Goal: Task Accomplishment & Management: Complete application form

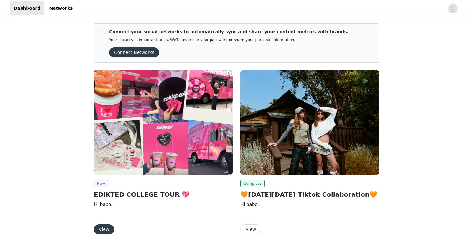
click at [107, 230] on button "View" at bounding box center [104, 229] width 20 height 10
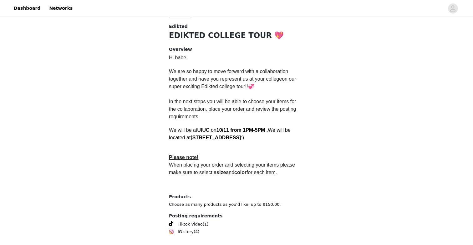
scroll to position [165, 0]
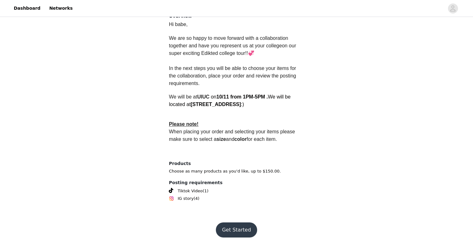
click at [247, 227] on button "Get Started" at bounding box center [237, 229] width 42 height 15
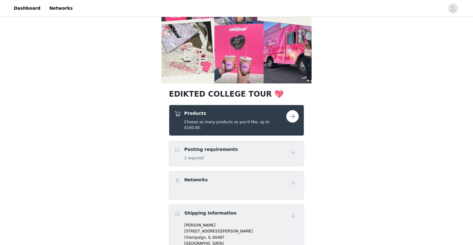
scroll to position [59, 0]
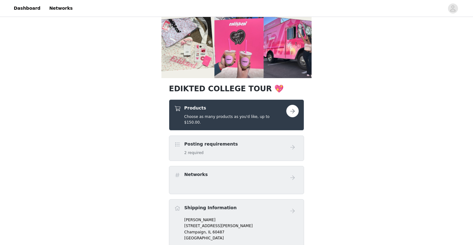
click at [261, 144] on div "Posting requirements 2 required" at bounding box center [230, 148] width 112 height 15
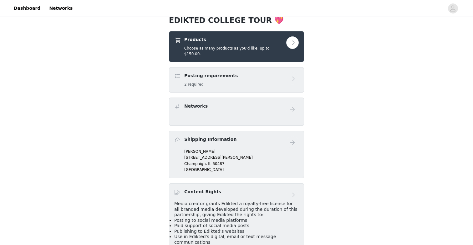
scroll to position [0, 0]
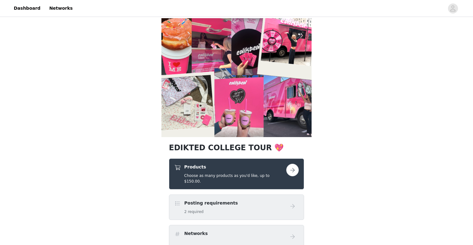
click at [289, 173] on button "button" at bounding box center [292, 169] width 13 height 13
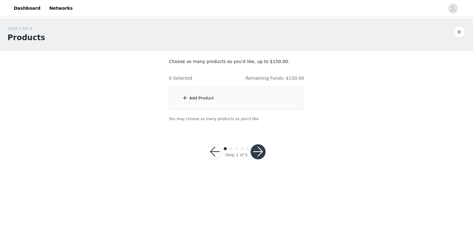
click at [243, 103] on div "Add Product" at bounding box center [236, 97] width 135 height 23
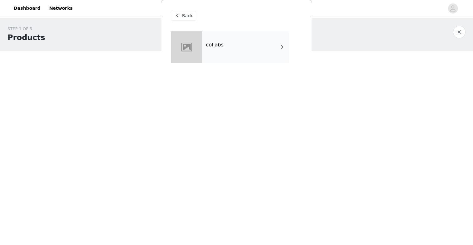
click at [237, 47] on div "collabs" at bounding box center [245, 46] width 87 height 31
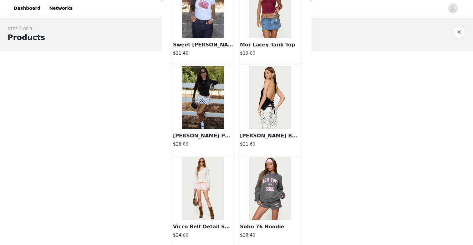
scroll to position [714, 0]
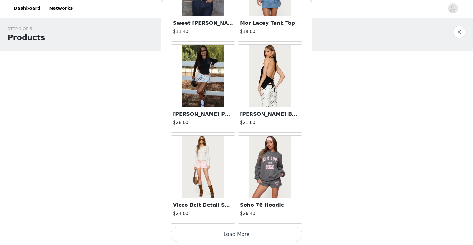
click at [225, 234] on button "Load More" at bounding box center [237, 233] width 132 height 15
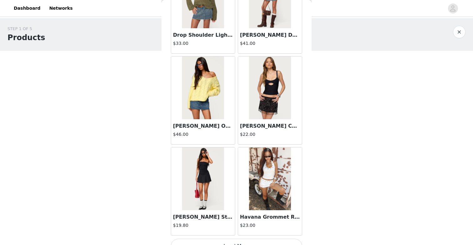
scroll to position [1622, 0]
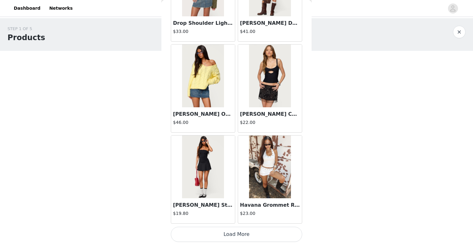
click at [258, 231] on button "Load More" at bounding box center [237, 233] width 132 height 15
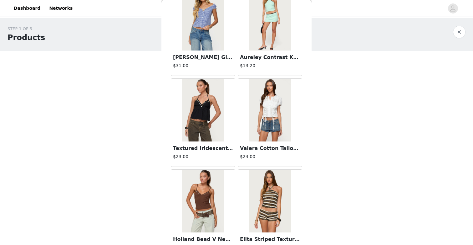
scroll to position [2530, 0]
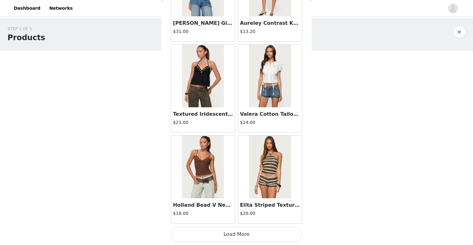
click at [239, 241] on button "Load More" at bounding box center [237, 233] width 132 height 15
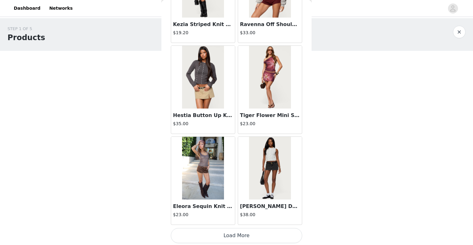
scroll to position [3438, 0]
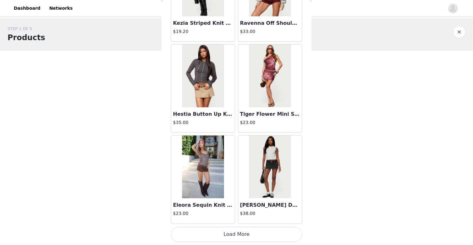
click at [262, 234] on button "Load More" at bounding box center [237, 233] width 132 height 15
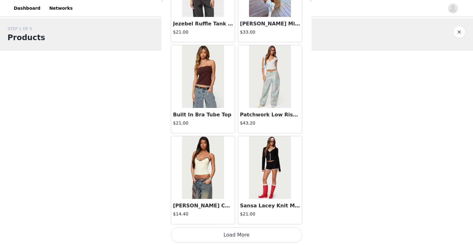
scroll to position [4346, 0]
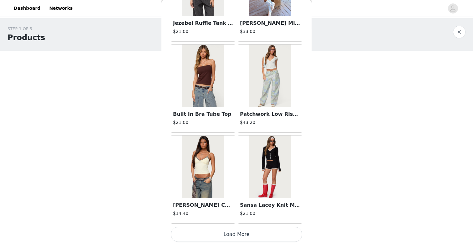
click at [237, 237] on button "Load More" at bounding box center [237, 233] width 132 height 15
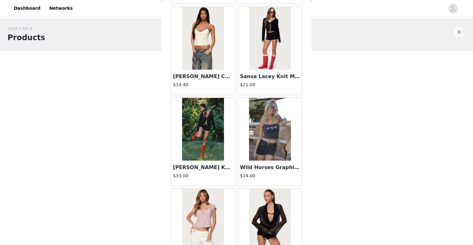
scroll to position [4475, 0]
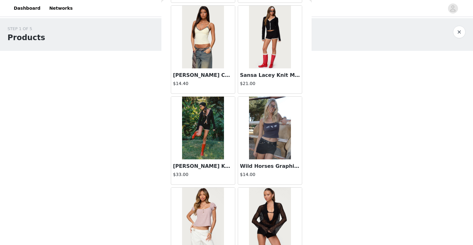
click at [238, 188] on article "[PERSON_NAME] Sheer Mesh Top $24.00" at bounding box center [270, 231] width 64 height 88
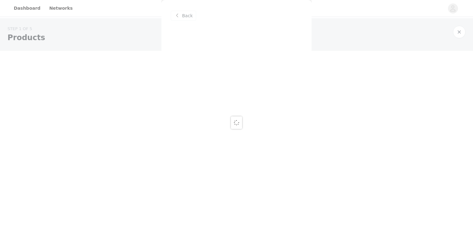
scroll to position [0, 0]
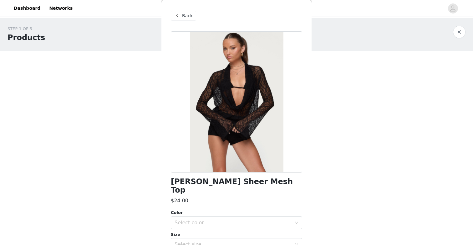
click at [460, 33] on button "button" at bounding box center [459, 32] width 13 height 13
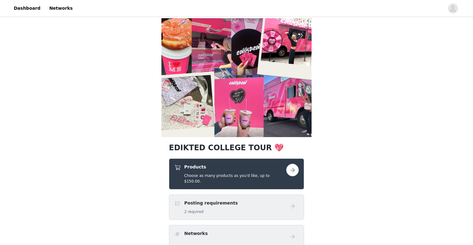
click at [293, 166] on button "button" at bounding box center [292, 169] width 13 height 13
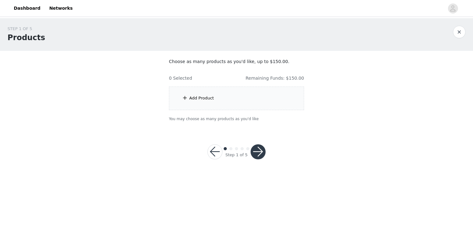
click at [240, 101] on div "Add Product" at bounding box center [236, 97] width 135 height 23
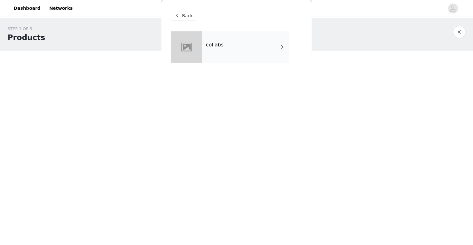
click at [238, 49] on div "collabs" at bounding box center [245, 46] width 87 height 31
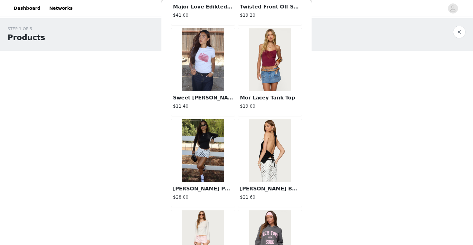
scroll to position [714, 0]
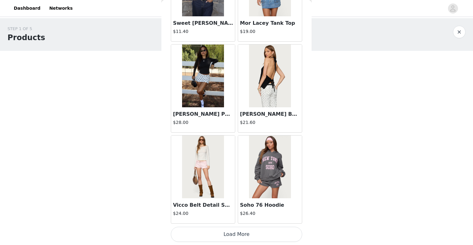
click at [229, 229] on button "Load More" at bounding box center [237, 233] width 132 height 15
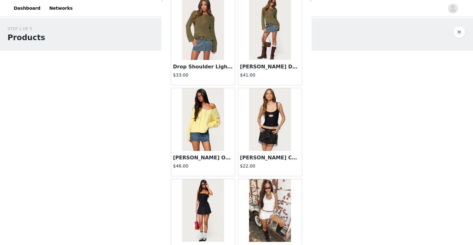
scroll to position [1622, 0]
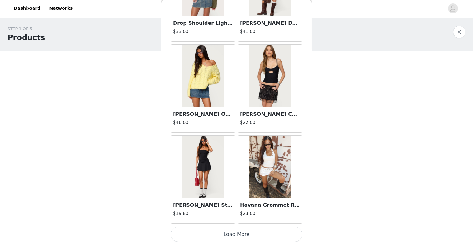
click at [274, 228] on button "Load More" at bounding box center [237, 233] width 132 height 15
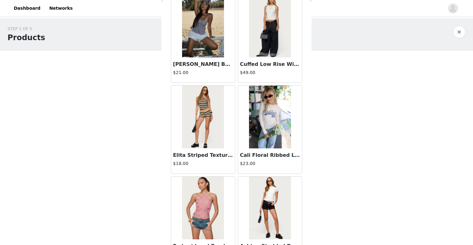
scroll to position [2530, 0]
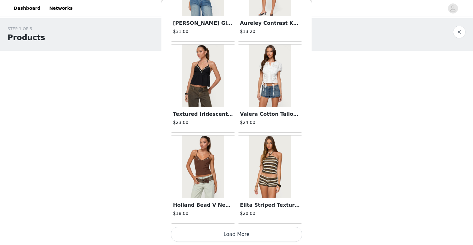
click at [263, 233] on button "Load More" at bounding box center [237, 233] width 132 height 15
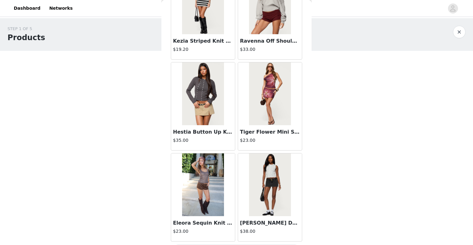
scroll to position [3438, 0]
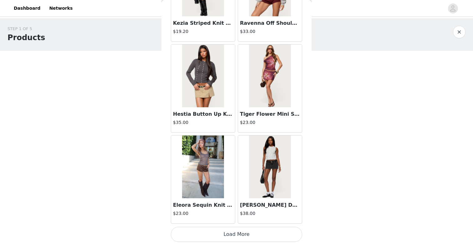
click at [205, 172] on img at bounding box center [203, 166] width 42 height 63
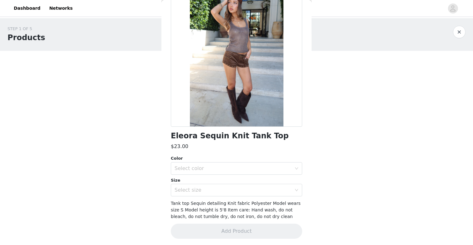
scroll to position [47, 0]
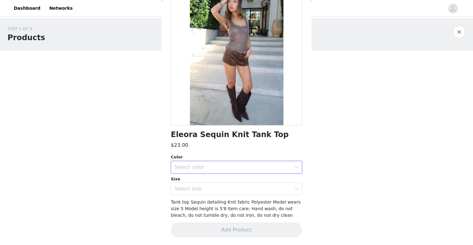
click at [256, 171] on div "Select color" at bounding box center [235, 167] width 120 height 12
click at [257, 181] on li "BROWN" at bounding box center [237, 181] width 132 height 10
click at [252, 190] on div "Select size" at bounding box center [233, 188] width 117 height 6
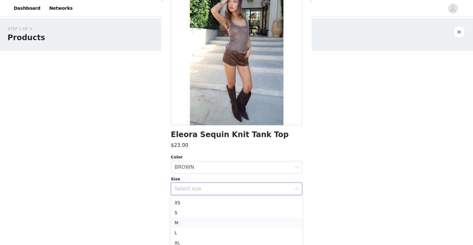
click at [241, 224] on li "M" at bounding box center [237, 222] width 132 height 10
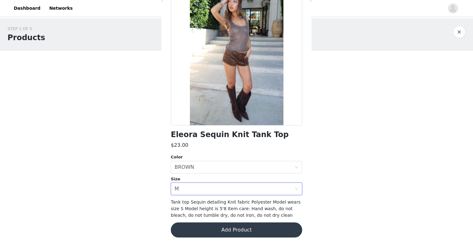
click at [243, 230] on button "Add Product" at bounding box center [237, 229] width 132 height 15
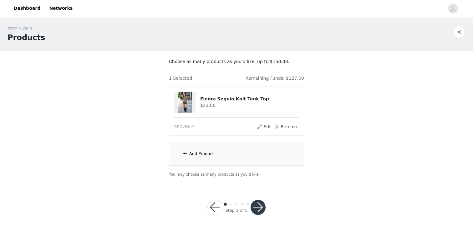
click at [223, 152] on div "Add Product" at bounding box center [236, 153] width 135 height 23
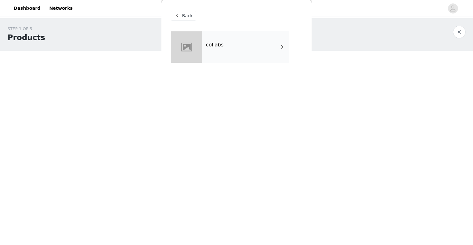
click at [218, 59] on div "collabs" at bounding box center [245, 46] width 87 height 31
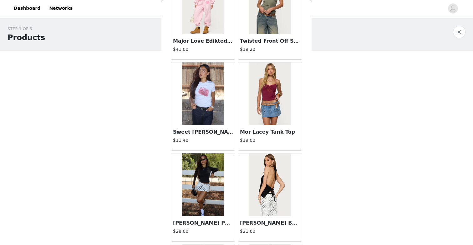
scroll to position [714, 0]
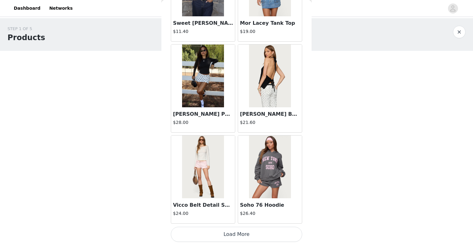
click at [240, 231] on button "Load More" at bounding box center [237, 233] width 132 height 15
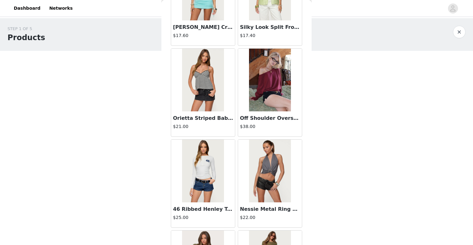
scroll to position [1622, 0]
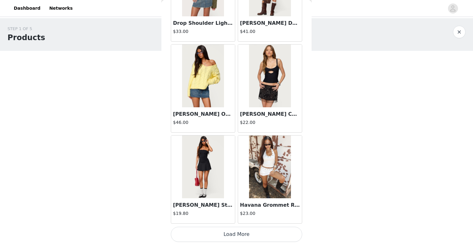
click at [240, 232] on button "Load More" at bounding box center [237, 233] width 132 height 15
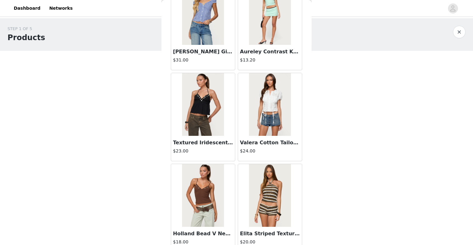
scroll to position [2530, 0]
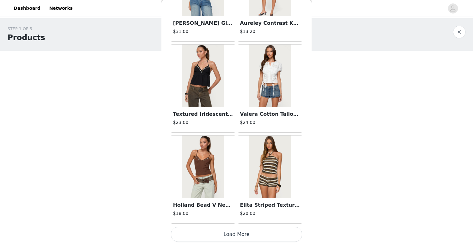
click at [236, 236] on button "Load More" at bounding box center [237, 233] width 132 height 15
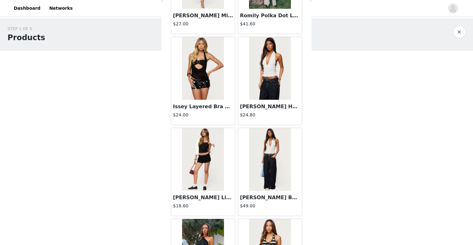
scroll to position [3438, 0]
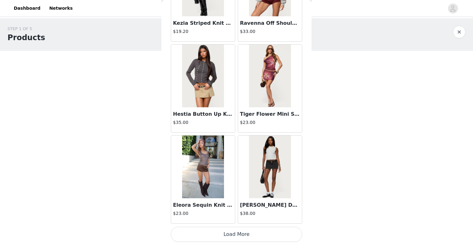
click at [241, 228] on button "Load More" at bounding box center [237, 233] width 132 height 15
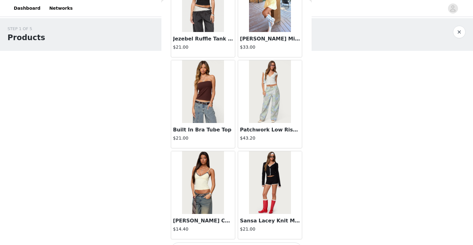
scroll to position [4346, 0]
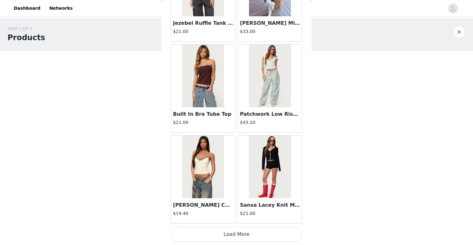
click at [240, 234] on button "Load More" at bounding box center [237, 233] width 132 height 15
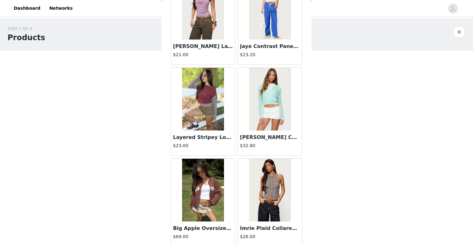
scroll to position [5254, 0]
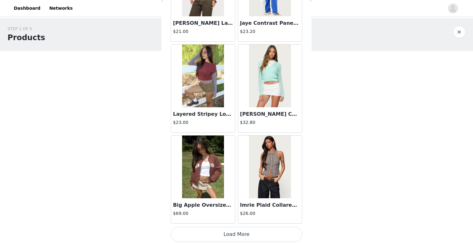
click at [248, 233] on button "Load More" at bounding box center [237, 233] width 132 height 15
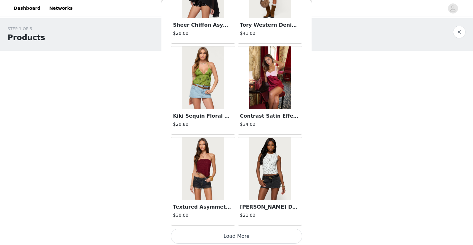
scroll to position [6162, 0]
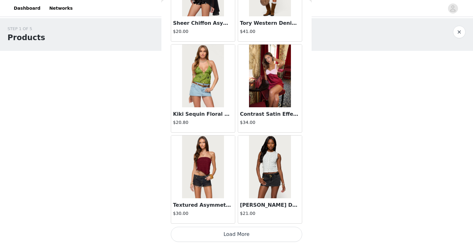
click at [291, 232] on button "Load More" at bounding box center [237, 233] width 132 height 15
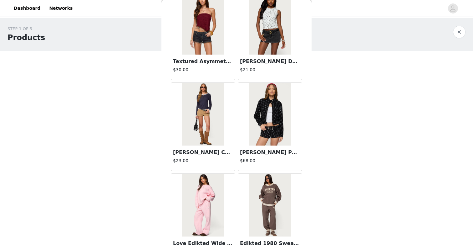
scroll to position [6321, 0]
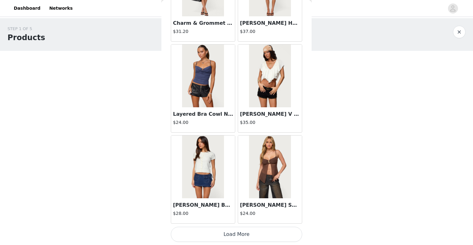
click at [274, 232] on button "Load More" at bounding box center [237, 233] width 132 height 15
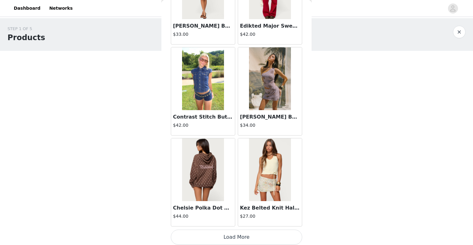
scroll to position [7978, 0]
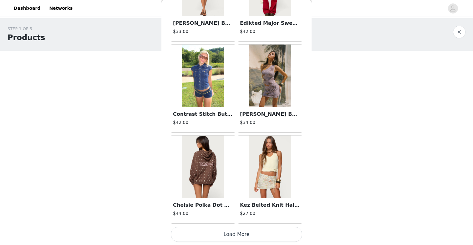
click at [269, 227] on button "Load More" at bounding box center [237, 233] width 132 height 15
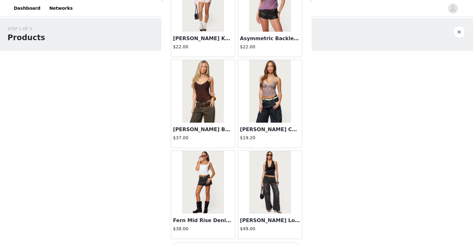
scroll to position [8886, 0]
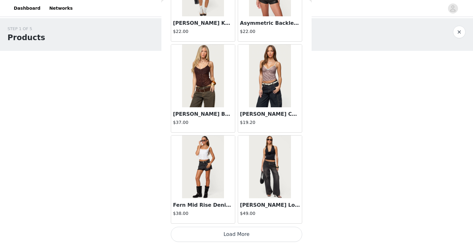
click at [230, 238] on button "Load More" at bounding box center [237, 233] width 132 height 15
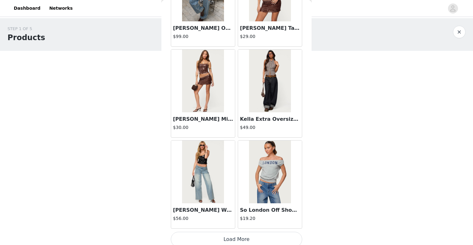
scroll to position [9794, 0]
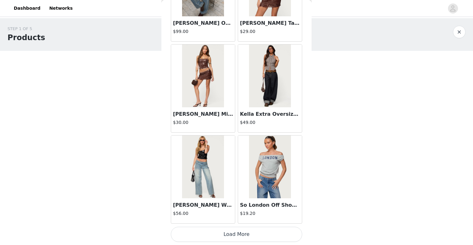
click at [264, 231] on button "Load More" at bounding box center [237, 233] width 132 height 15
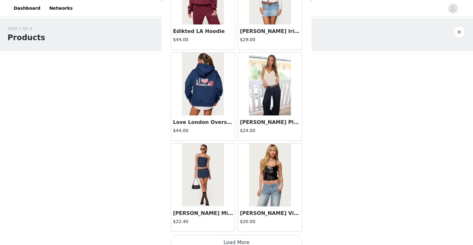
scroll to position [10702, 0]
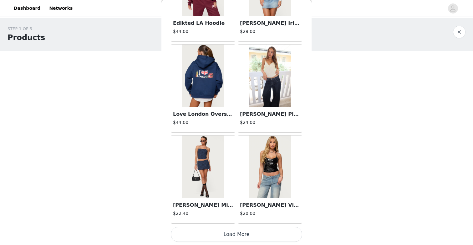
click at [255, 231] on button "Load More" at bounding box center [237, 233] width 132 height 15
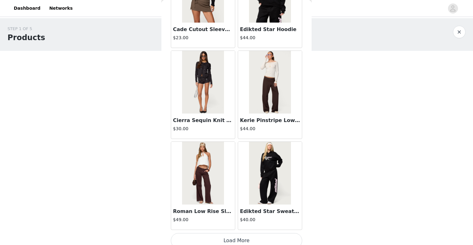
scroll to position [11610, 0]
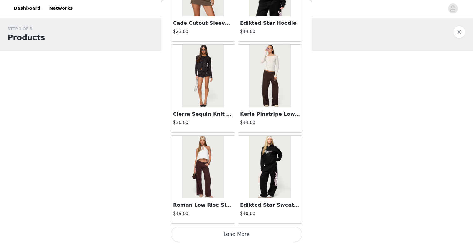
click at [253, 238] on button "Load More" at bounding box center [237, 233] width 132 height 15
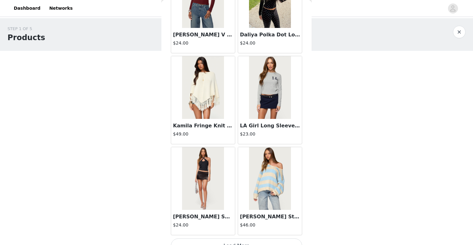
scroll to position [12518, 0]
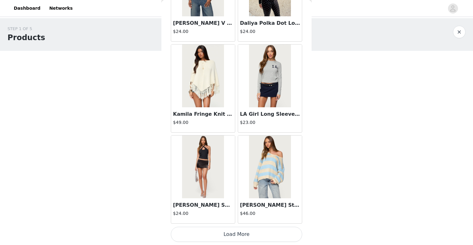
click at [248, 235] on button "Load More" at bounding box center [237, 233] width 132 height 15
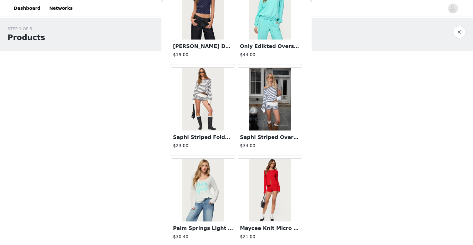
scroll to position [12858, 0]
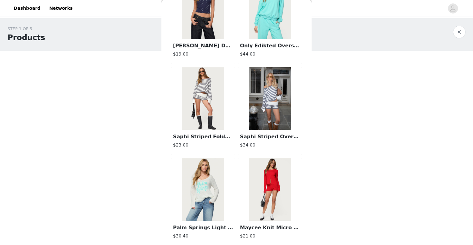
click at [209, 124] on img at bounding box center [203, 98] width 42 height 63
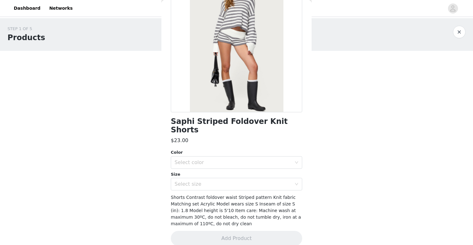
scroll to position [0, 0]
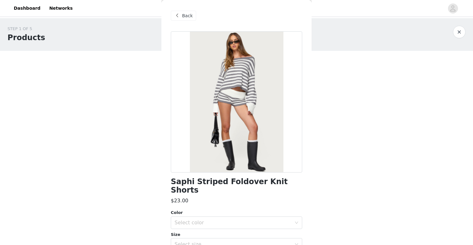
click at [269, 222] on div "Color Select color Size Select size" at bounding box center [237, 229] width 132 height 41
click at [266, 219] on div "Select color" at bounding box center [235, 222] width 120 height 12
click at [266, 230] on li "GRAY-AND-WHITE" at bounding box center [237, 228] width 132 height 10
click at [266, 241] on div "Select size" at bounding box center [233, 244] width 117 height 6
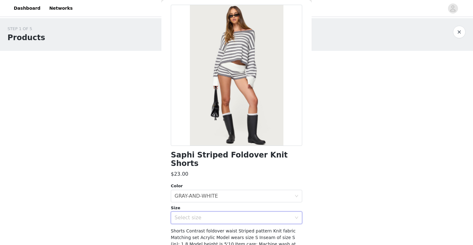
scroll to position [38, 0]
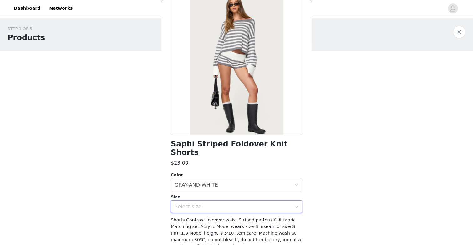
click at [267, 203] on div "Select size" at bounding box center [233, 206] width 117 height 6
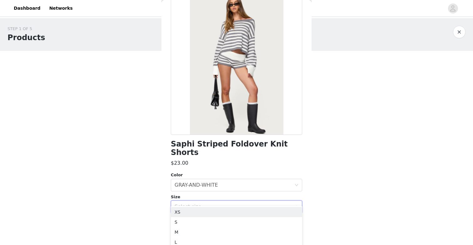
click at [323, 173] on div "STEP 1 OF 5 Products Choose as many products as you'd like, up to $150.00. 1 Se…" at bounding box center [236, 101] width 473 height 166
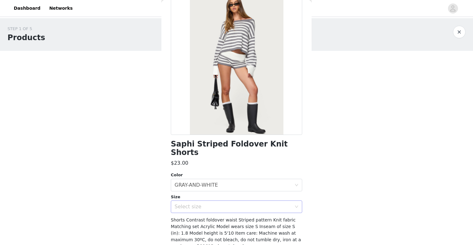
scroll to position [60, 0]
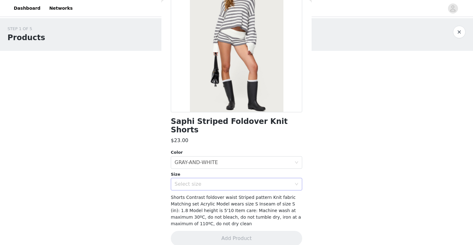
click at [241, 181] on div "Select size" at bounding box center [233, 184] width 117 height 6
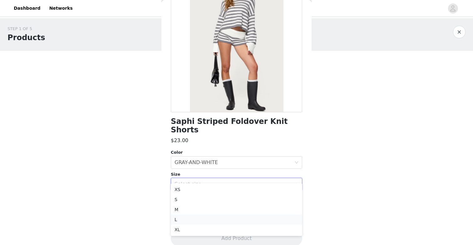
click at [249, 219] on li "L" at bounding box center [237, 219] width 132 height 10
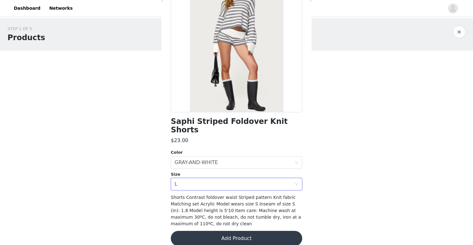
click at [251, 231] on button "Add Product" at bounding box center [237, 237] width 132 height 15
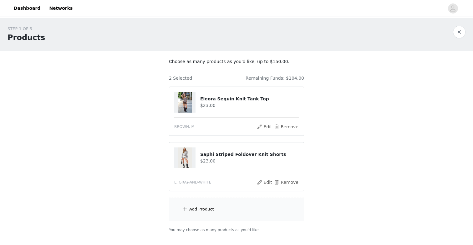
click at [237, 205] on div "Add Product" at bounding box center [236, 208] width 135 height 23
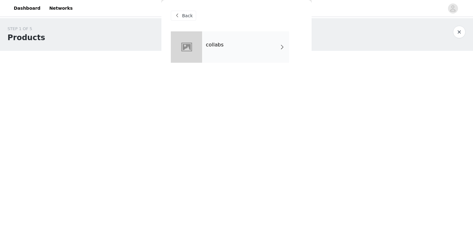
click at [230, 53] on div "collabs" at bounding box center [245, 46] width 87 height 31
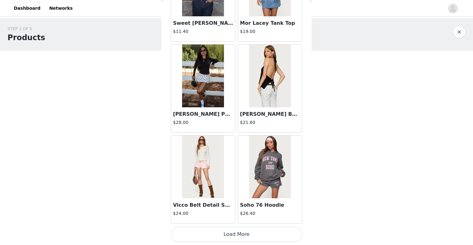
scroll to position [40, 0]
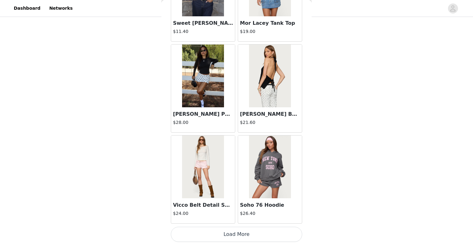
click at [258, 235] on button "Load More" at bounding box center [237, 233] width 132 height 15
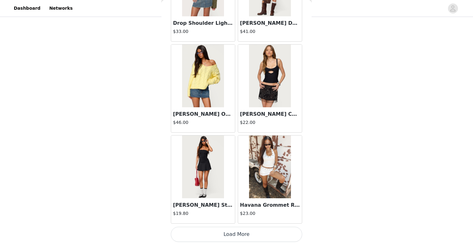
click at [257, 237] on button "Load More" at bounding box center [237, 233] width 132 height 15
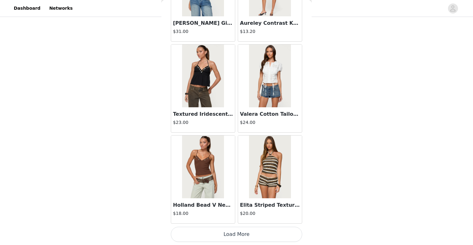
click at [237, 228] on button "Load More" at bounding box center [237, 233] width 132 height 15
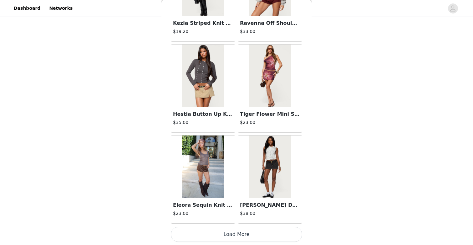
click at [239, 231] on button "Load More" at bounding box center [237, 233] width 132 height 15
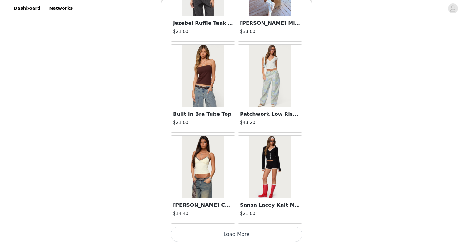
click at [238, 231] on button "Load More" at bounding box center [237, 233] width 132 height 15
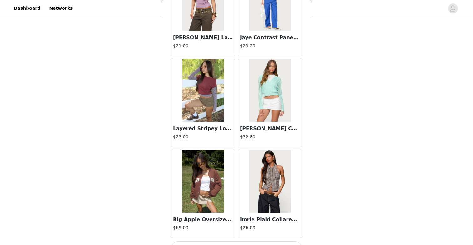
scroll to position [5254, 0]
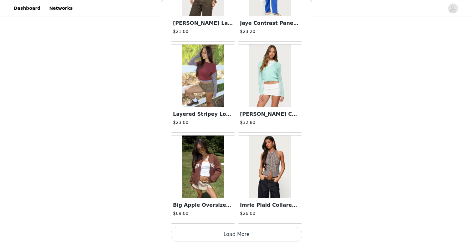
click at [235, 227] on button "Load More" at bounding box center [237, 233] width 132 height 15
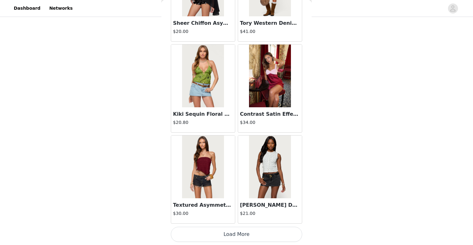
click at [236, 235] on button "Load More" at bounding box center [237, 233] width 132 height 15
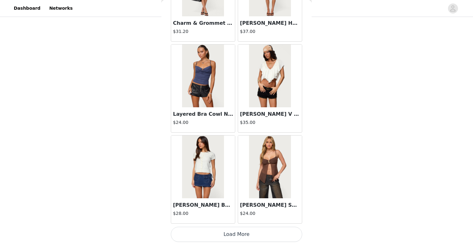
click at [236, 235] on button "Load More" at bounding box center [237, 233] width 132 height 15
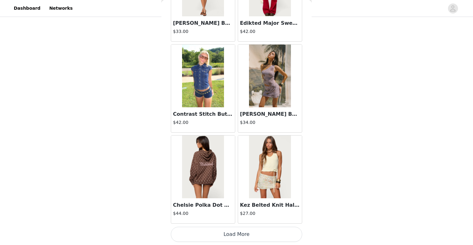
click at [236, 235] on button "Load More" at bounding box center [237, 233] width 132 height 15
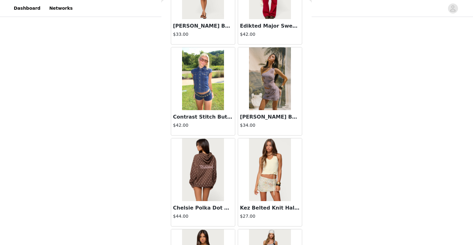
scroll to position [7978, 0]
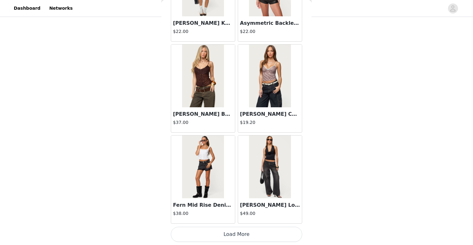
click at [236, 235] on button "Load More" at bounding box center [237, 233] width 132 height 15
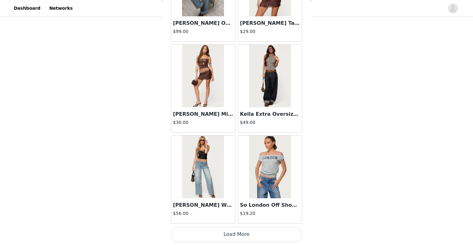
click at [236, 235] on button "Load More" at bounding box center [237, 233] width 132 height 15
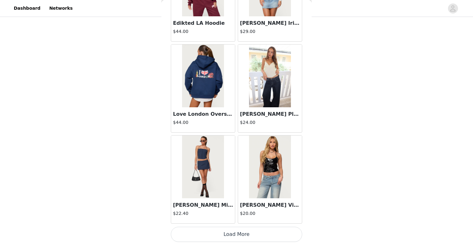
click at [234, 229] on button "Load More" at bounding box center [237, 233] width 132 height 15
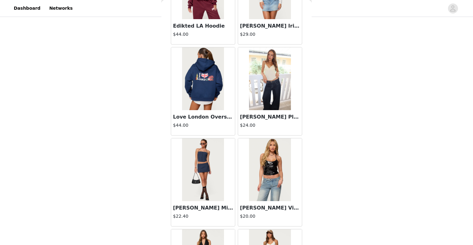
scroll to position [10702, 0]
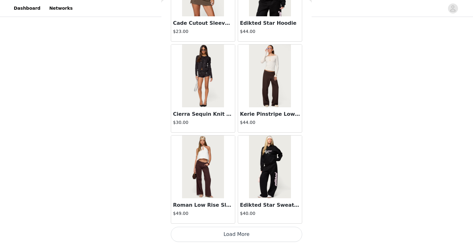
click at [236, 237] on button "Load More" at bounding box center [237, 233] width 132 height 15
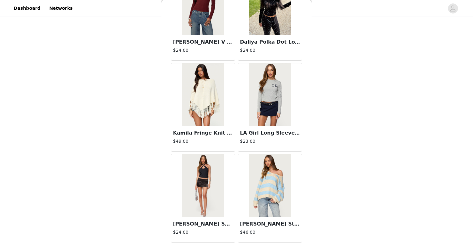
scroll to position [12518, 0]
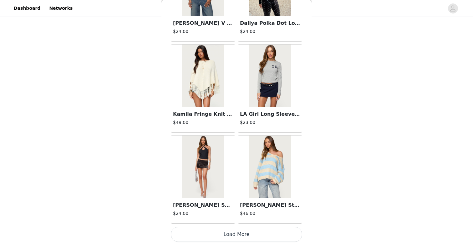
click at [258, 237] on button "Load More" at bounding box center [237, 233] width 132 height 15
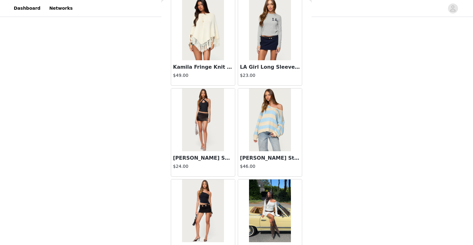
scroll to position [12688, 0]
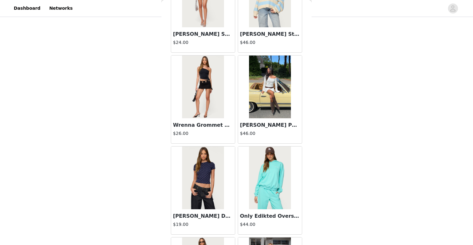
click at [267, 85] on img at bounding box center [270, 86] width 42 height 63
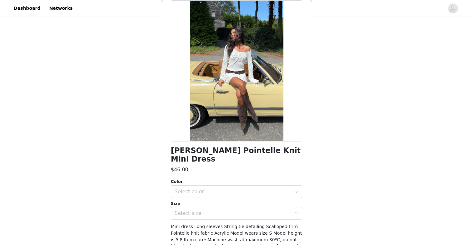
scroll to position [0, 0]
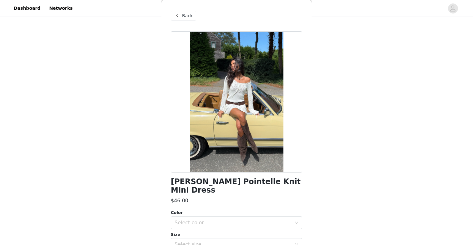
click at [182, 12] on div "Back" at bounding box center [183, 16] width 25 height 10
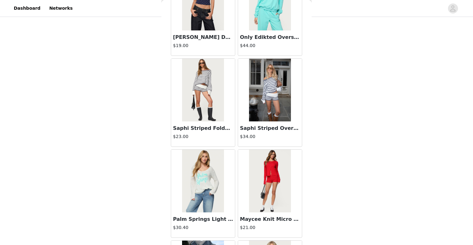
scroll to position [12860, 0]
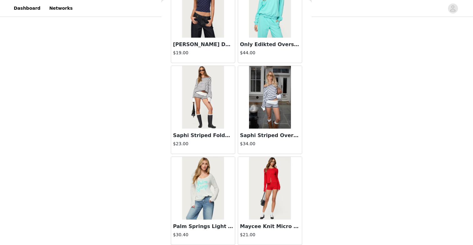
click at [263, 103] on img at bounding box center [270, 97] width 42 height 63
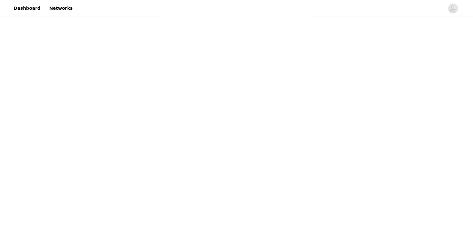
scroll to position [54, 0]
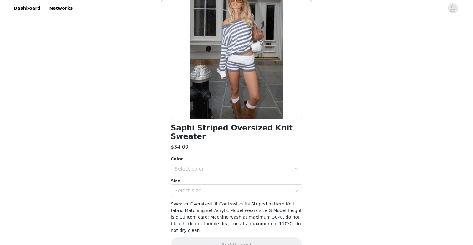
click at [226, 166] on div "Select color" at bounding box center [233, 169] width 117 height 6
click at [227, 175] on li "GRAY-AND-WHITE" at bounding box center [237, 174] width 132 height 10
click at [228, 187] on div "Select size" at bounding box center [233, 190] width 117 height 6
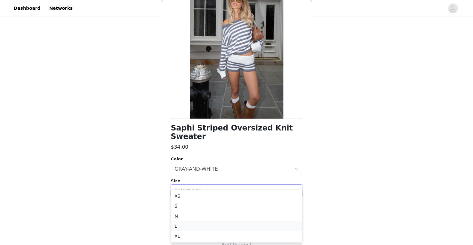
click at [232, 230] on li "L" at bounding box center [237, 226] width 132 height 10
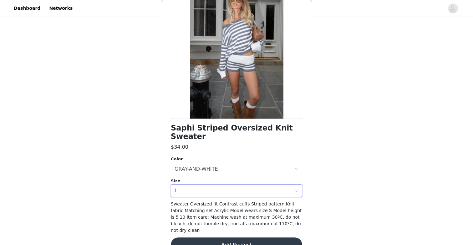
click at [232, 237] on button "Add Product" at bounding box center [237, 244] width 132 height 15
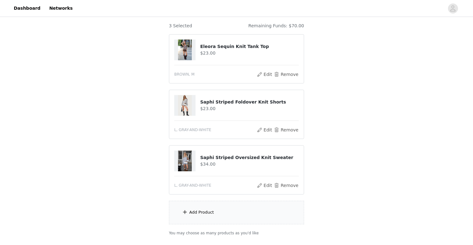
scroll to position [96, 0]
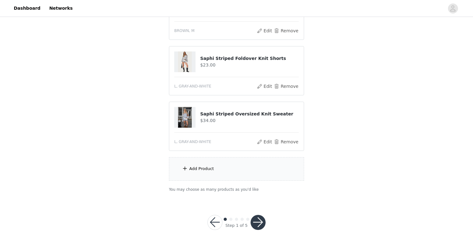
click at [223, 169] on div "Add Product" at bounding box center [236, 168] width 135 height 23
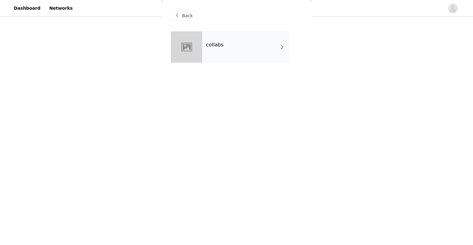
click at [204, 56] on div "collabs" at bounding box center [245, 46] width 87 height 31
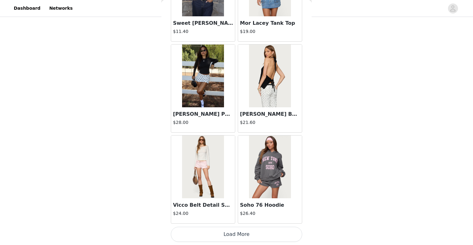
click at [244, 231] on button "Load More" at bounding box center [237, 233] width 132 height 15
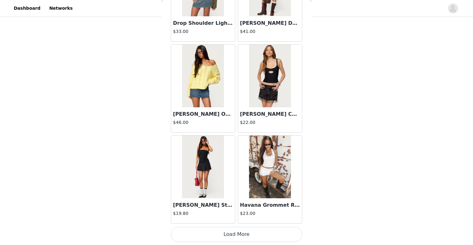
click at [244, 231] on button "Load More" at bounding box center [237, 233] width 132 height 15
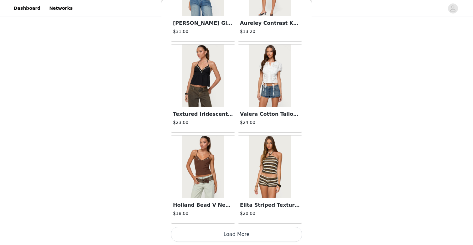
click at [244, 231] on button "Load More" at bounding box center [237, 233] width 132 height 15
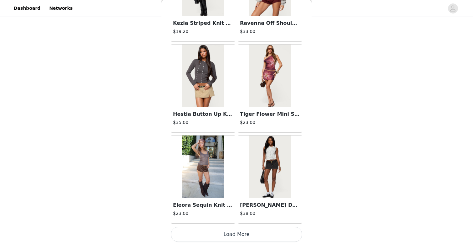
click at [244, 231] on button "Load More" at bounding box center [237, 233] width 132 height 15
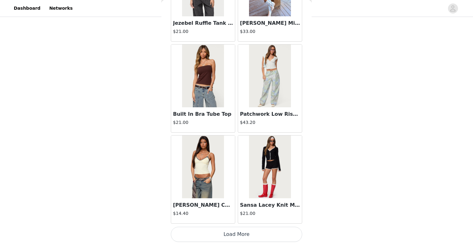
click at [244, 231] on button "Load More" at bounding box center [237, 233] width 132 height 15
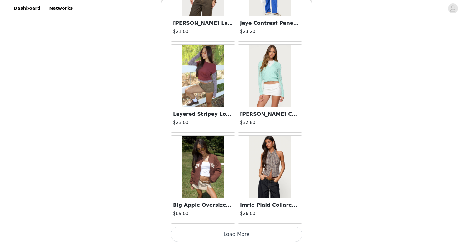
click at [244, 227] on button "Load More" at bounding box center [237, 233] width 132 height 15
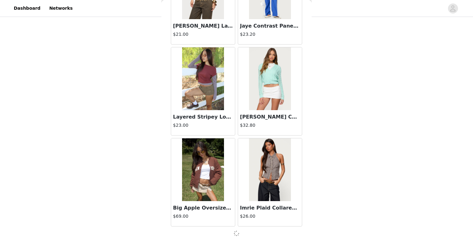
scroll to position [5254, 0]
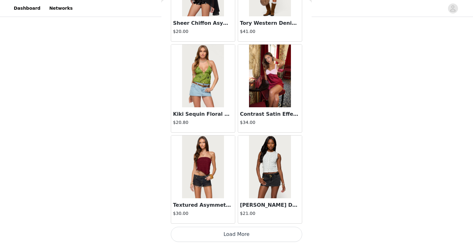
click at [245, 233] on button "Load More" at bounding box center [237, 233] width 132 height 15
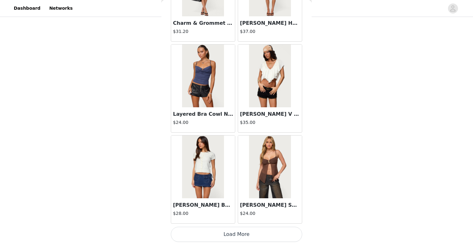
click at [245, 233] on button "Load More" at bounding box center [237, 233] width 132 height 15
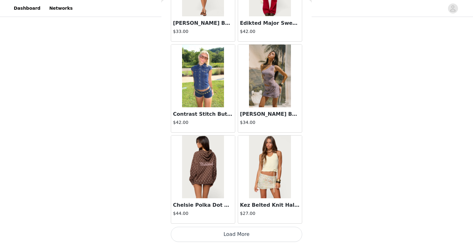
click at [245, 233] on button "Load More" at bounding box center [237, 233] width 132 height 15
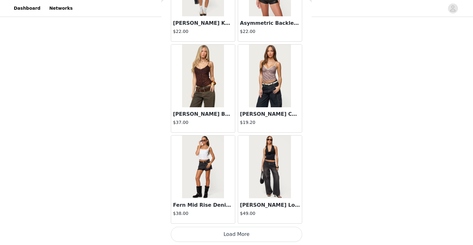
click at [245, 233] on button "Load More" at bounding box center [237, 233] width 132 height 15
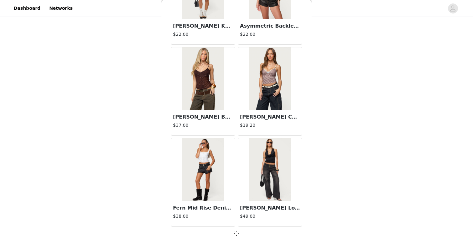
scroll to position [8886, 0]
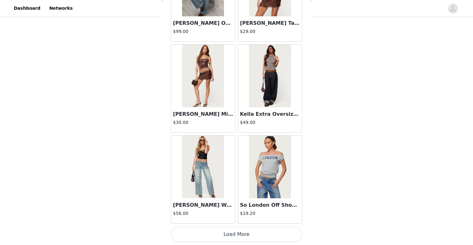
click at [265, 236] on button "Load More" at bounding box center [237, 233] width 132 height 15
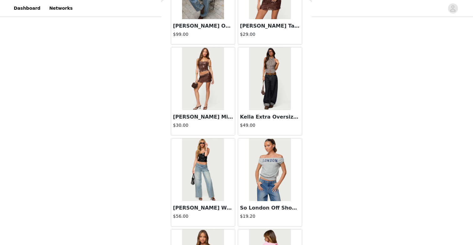
scroll to position [9794, 0]
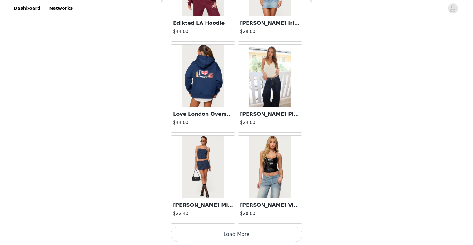
click at [266, 238] on button "Load More" at bounding box center [237, 233] width 132 height 15
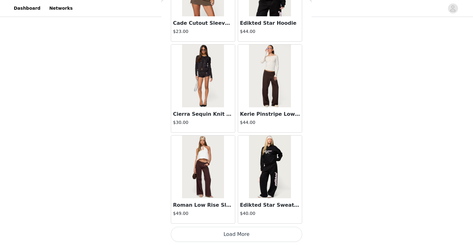
click at [266, 238] on button "Load More" at bounding box center [237, 233] width 132 height 15
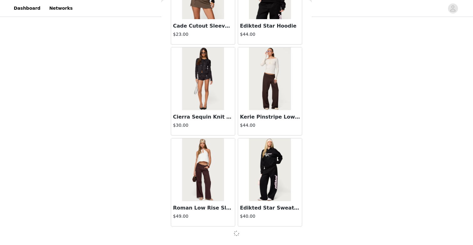
scroll to position [11610, 0]
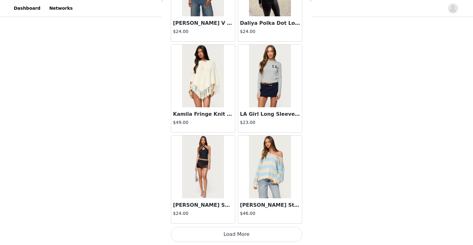
click at [266, 238] on button "Load More" at bounding box center [237, 233] width 132 height 15
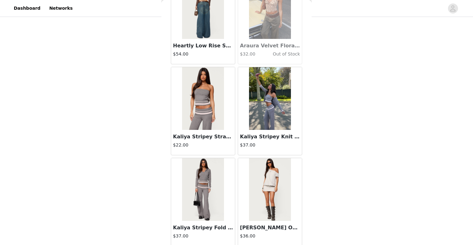
scroll to position [13426, 0]
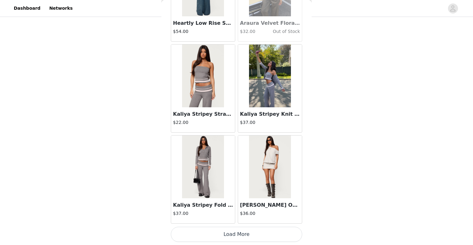
click at [266, 230] on button "Load More" at bounding box center [237, 233] width 132 height 15
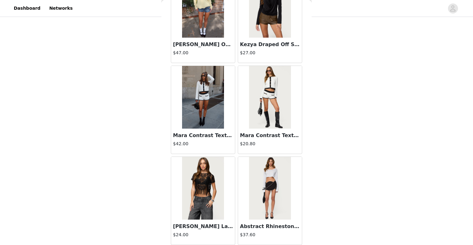
scroll to position [14334, 0]
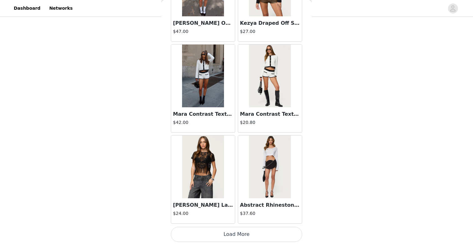
click at [247, 227] on button "Load More" at bounding box center [237, 233] width 132 height 15
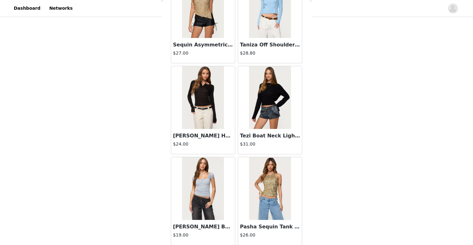
scroll to position [15242, 0]
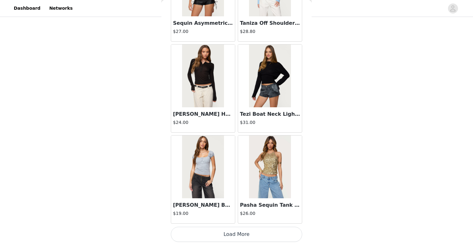
click at [270, 238] on button "Load More" at bounding box center [237, 233] width 132 height 15
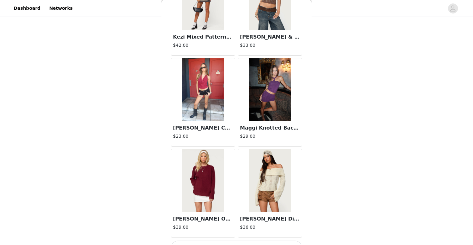
scroll to position [16150, 0]
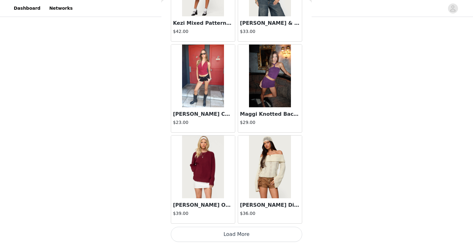
click at [203, 90] on img at bounding box center [203, 75] width 42 height 63
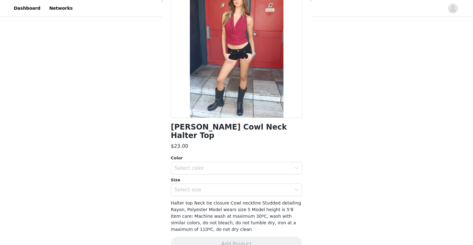
scroll to position [55, 0]
click at [265, 163] on div "Select color" at bounding box center [235, 167] width 120 height 12
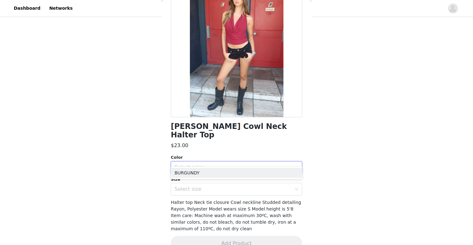
click at [322, 127] on div "STEP 1 OF 5 Products Choose as many products as you'd like, up to $150.00. 3 Se…" at bounding box center [236, 60] width 473 height 277
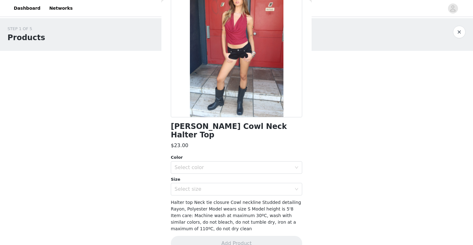
scroll to position [0, 0]
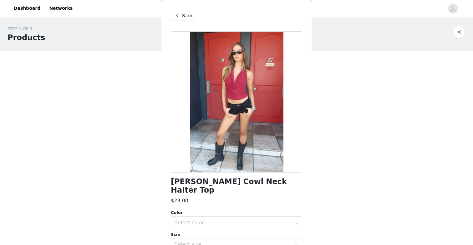
click at [183, 18] on span "Back" at bounding box center [187, 16] width 11 height 7
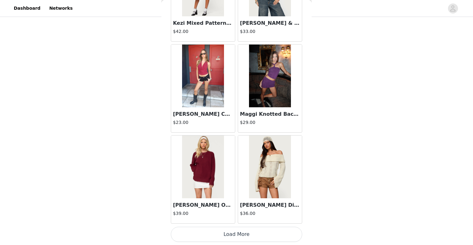
scroll to position [84, 0]
click at [267, 231] on button "Load More" at bounding box center [237, 233] width 132 height 15
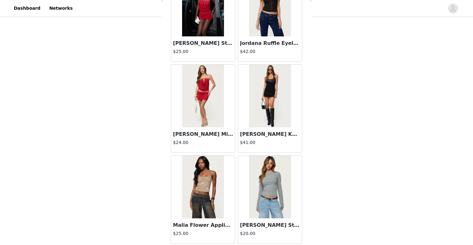
scroll to position [17058, 0]
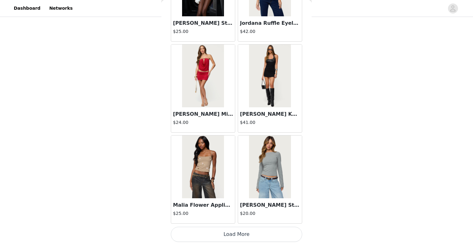
click at [263, 233] on button "Load More" at bounding box center [237, 233] width 132 height 15
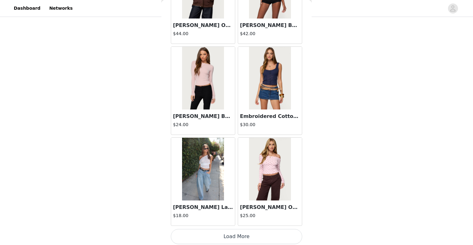
scroll to position [17966, 0]
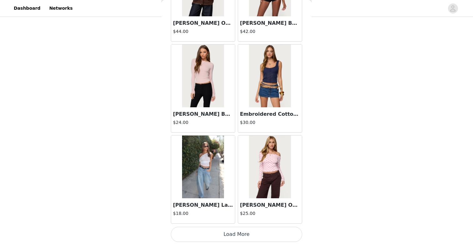
click at [281, 233] on button "Load More" at bounding box center [237, 233] width 132 height 15
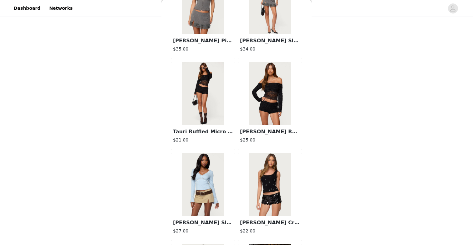
scroll to position [18314, 0]
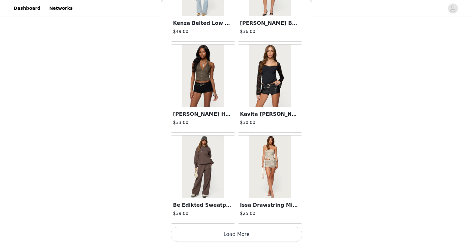
click at [249, 229] on button "Load More" at bounding box center [237, 233] width 132 height 15
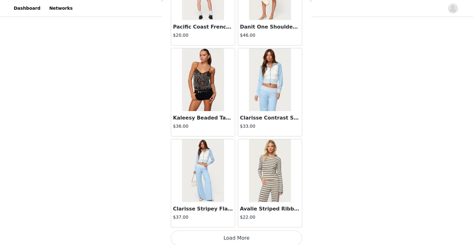
scroll to position [19782, 0]
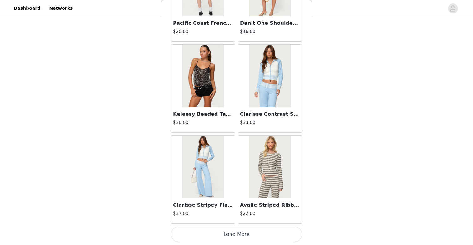
click at [249, 229] on button "Load More" at bounding box center [237, 233] width 132 height 15
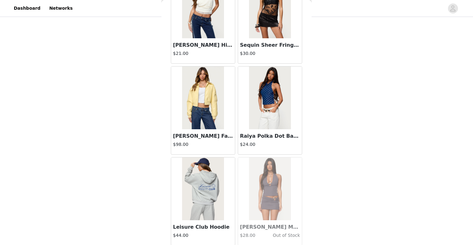
scroll to position [20490, 0]
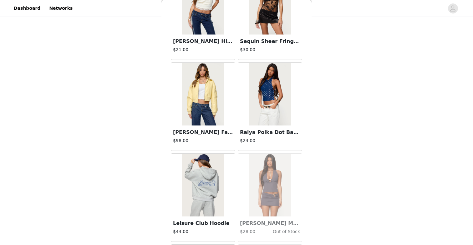
click at [254, 101] on img at bounding box center [270, 94] width 42 height 63
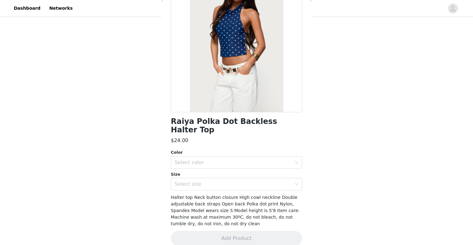
scroll to position [0, 0]
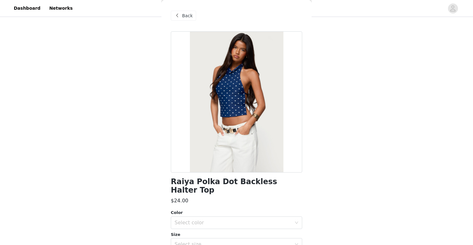
drag, startPoint x: 178, startPoint y: 13, endPoint x: 373, endPoint y: 70, distance: 203.1
click at [373, 70] on div "STEP 1 OF 5 Products Choose as many products as you'd like, up to $150.00. 3 Se…" at bounding box center [236, 60] width 473 height 277
click at [190, 13] on span "Back" at bounding box center [187, 16] width 11 height 7
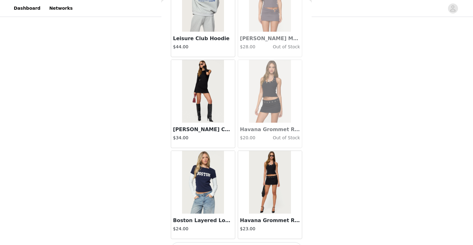
scroll to position [20690, 0]
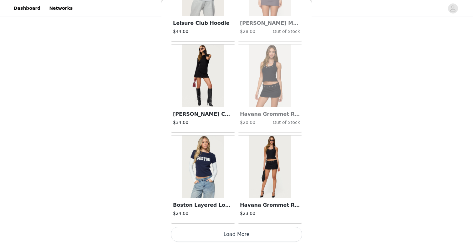
click at [283, 227] on button "Load More" at bounding box center [237, 233] width 132 height 15
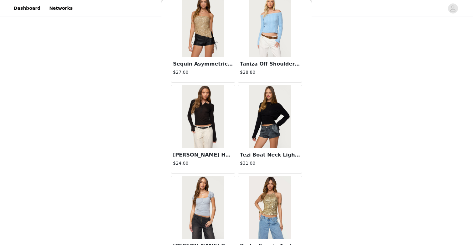
scroll to position [15201, 0]
click at [266, 117] on img at bounding box center [270, 116] width 42 height 63
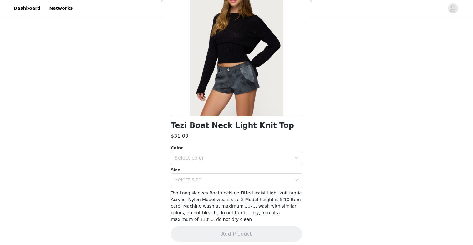
scroll to position [60, 0]
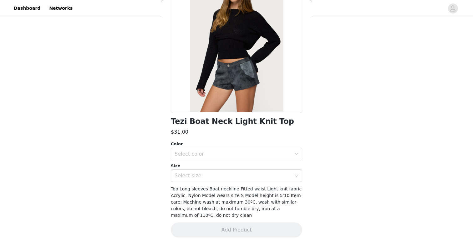
click at [268, 147] on div "Color Select color" at bounding box center [237, 150] width 132 height 19
click at [268, 152] on div "Select color" at bounding box center [233, 154] width 117 height 6
click at [256, 167] on li "BLACK" at bounding box center [237, 168] width 132 height 10
click at [256, 173] on div "Select size" at bounding box center [233, 175] width 117 height 6
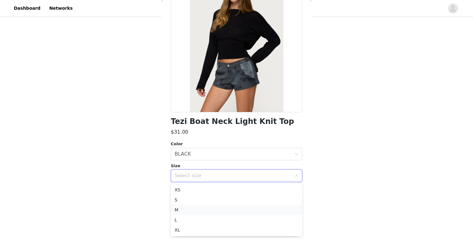
click at [243, 210] on li "M" at bounding box center [237, 209] width 132 height 10
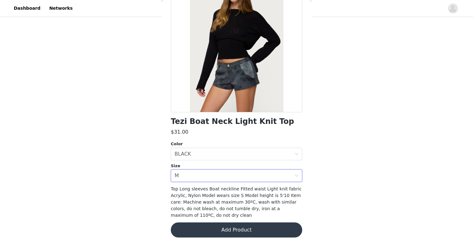
click at [247, 229] on button "Add Product" at bounding box center [237, 229] width 132 height 15
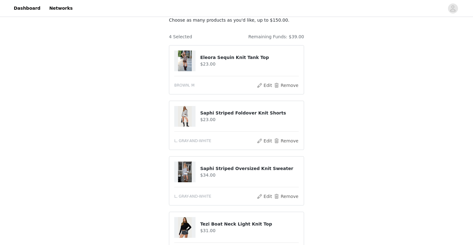
scroll to position [151, 0]
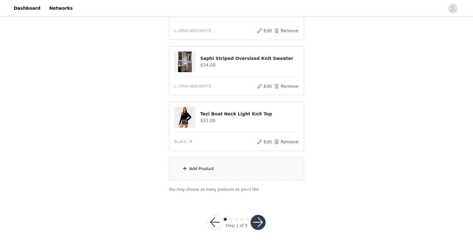
click at [254, 178] on div "Add Product" at bounding box center [236, 168] width 135 height 23
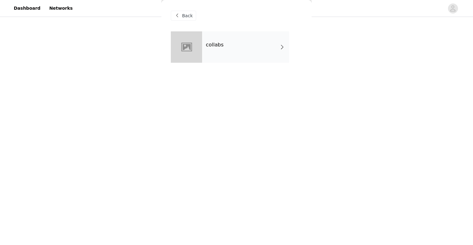
click at [240, 30] on div "Back" at bounding box center [237, 15] width 132 height 31
click at [240, 41] on div "collabs" at bounding box center [245, 46] width 87 height 31
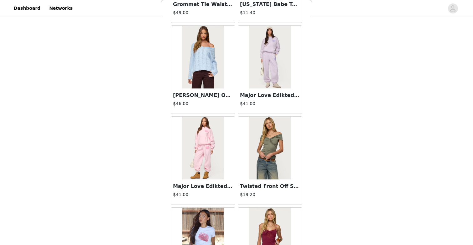
scroll to position [714, 0]
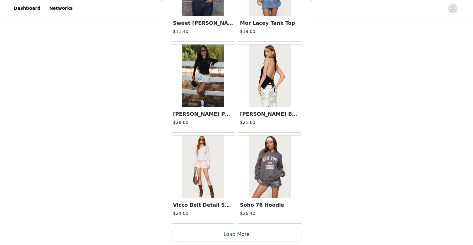
click at [259, 236] on button "Load More" at bounding box center [237, 233] width 132 height 15
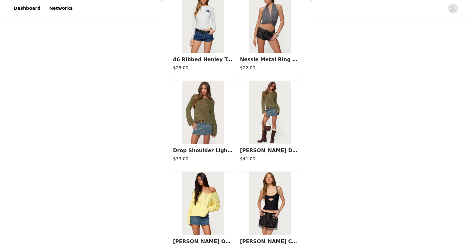
scroll to position [1622, 0]
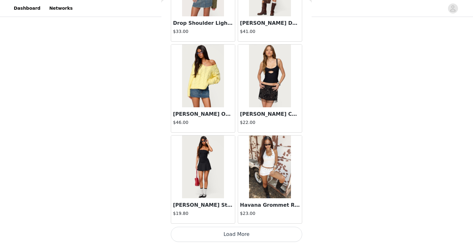
click at [264, 229] on button "Load More" at bounding box center [237, 233] width 132 height 15
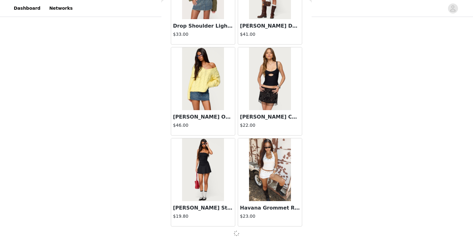
scroll to position [1619, 0]
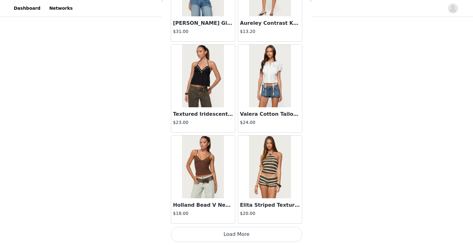
click at [266, 233] on button "Load More" at bounding box center [237, 233] width 132 height 15
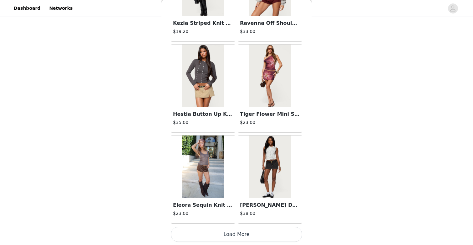
click at [262, 229] on button "Load More" at bounding box center [237, 233] width 132 height 15
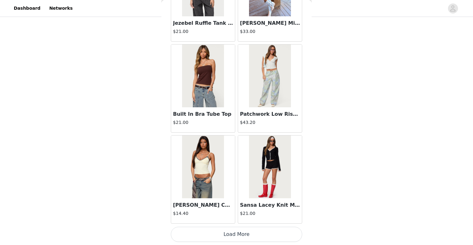
click at [258, 236] on button "Load More" at bounding box center [237, 233] width 132 height 15
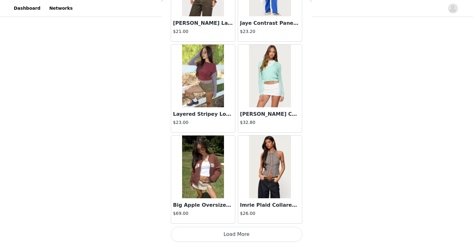
click at [258, 236] on button "Load More" at bounding box center [237, 233] width 132 height 15
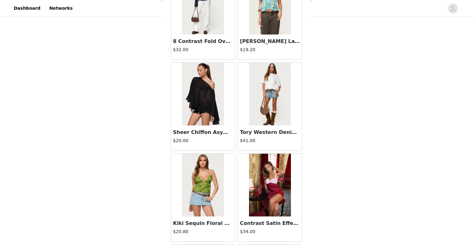
scroll to position [6162, 0]
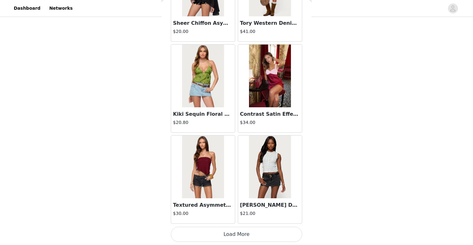
click at [258, 236] on button "Load More" at bounding box center [237, 233] width 132 height 15
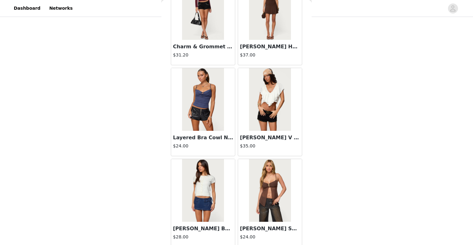
scroll to position [7070, 0]
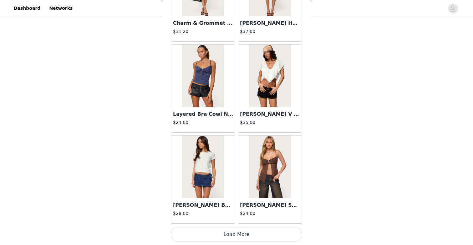
click at [257, 235] on button "Load More" at bounding box center [237, 233] width 132 height 15
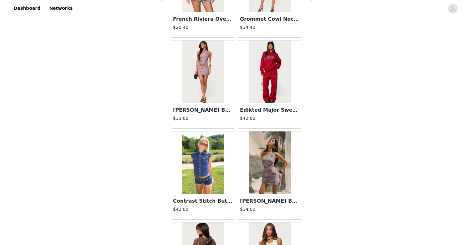
scroll to position [7978, 0]
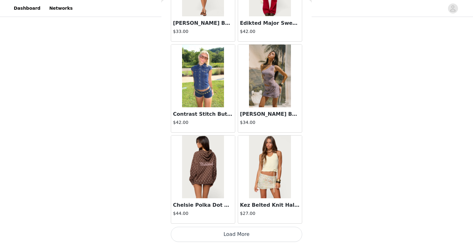
click at [255, 233] on button "Load More" at bounding box center [237, 233] width 132 height 15
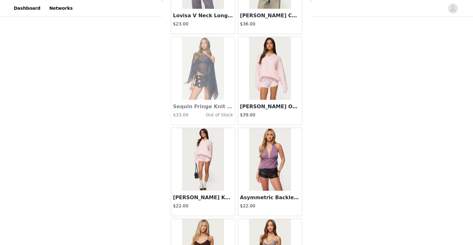
scroll to position [8712, 0]
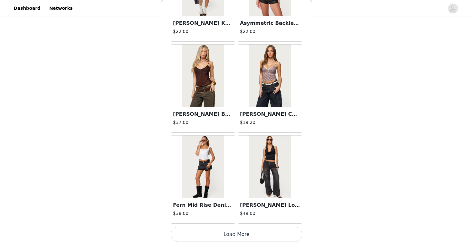
click at [255, 233] on button "Load More" at bounding box center [237, 233] width 132 height 15
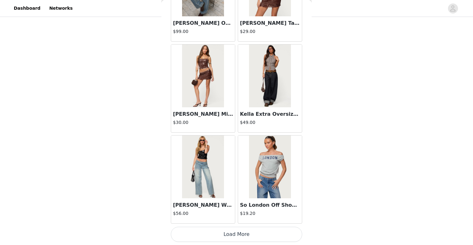
click at [255, 233] on button "Load More" at bounding box center [237, 233] width 132 height 15
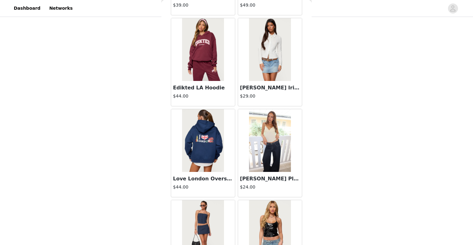
scroll to position [10702, 0]
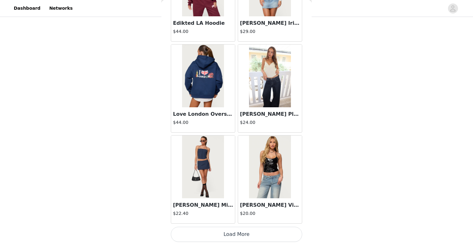
click at [256, 234] on button "Load More" at bounding box center [237, 233] width 132 height 15
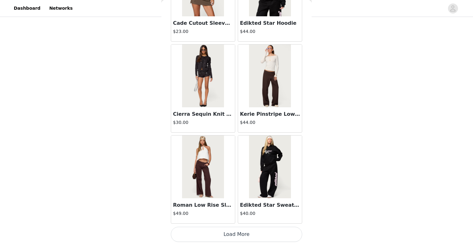
click at [256, 234] on button "Load More" at bounding box center [237, 233] width 132 height 15
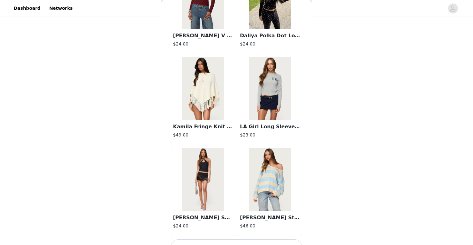
scroll to position [12518, 0]
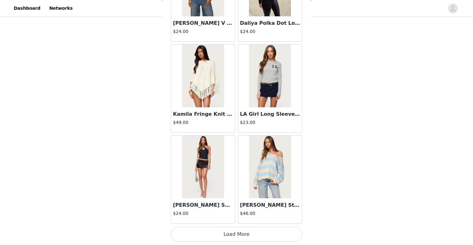
click at [271, 231] on button "Load More" at bounding box center [237, 233] width 132 height 15
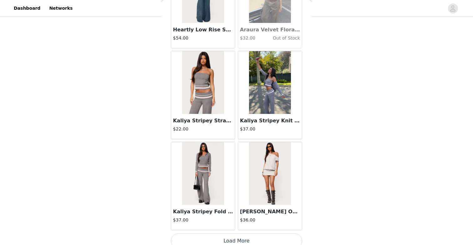
scroll to position [13426, 0]
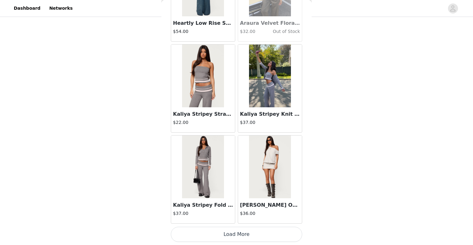
click at [264, 228] on button "Load More" at bounding box center [237, 233] width 132 height 15
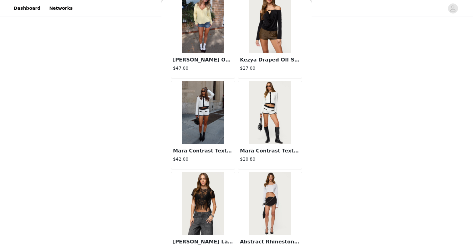
scroll to position [14334, 0]
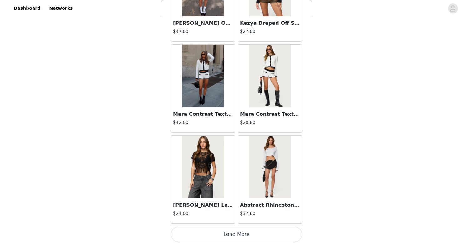
click at [256, 238] on button "Load More" at bounding box center [237, 233] width 132 height 15
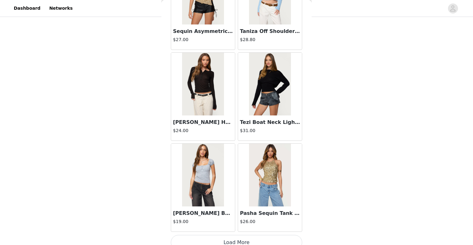
scroll to position [15242, 0]
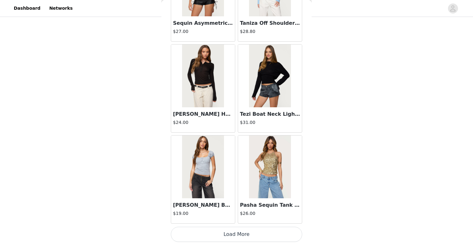
click at [252, 234] on button "Load More" at bounding box center [237, 233] width 132 height 15
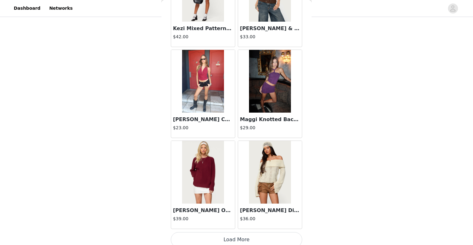
scroll to position [16150, 0]
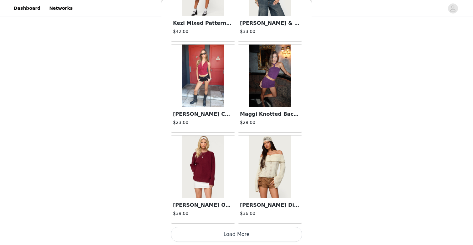
click at [252, 231] on button "Load More" at bounding box center [237, 233] width 132 height 15
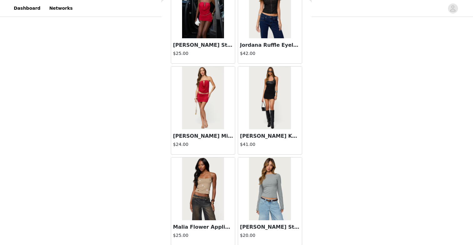
scroll to position [17058, 0]
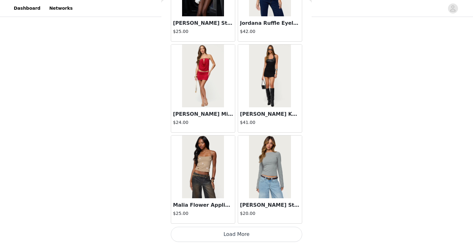
click at [247, 231] on button "Load More" at bounding box center [237, 233] width 132 height 15
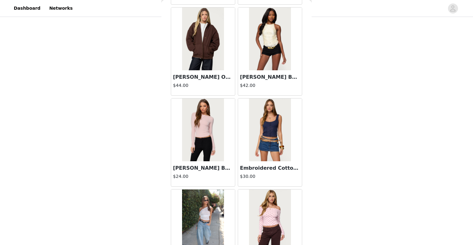
scroll to position [17966, 0]
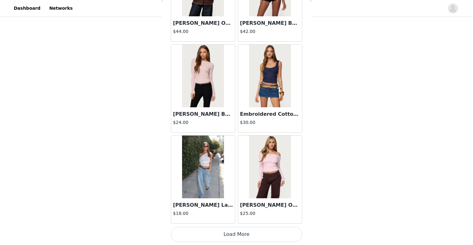
click at [246, 231] on button "Load More" at bounding box center [237, 233] width 132 height 15
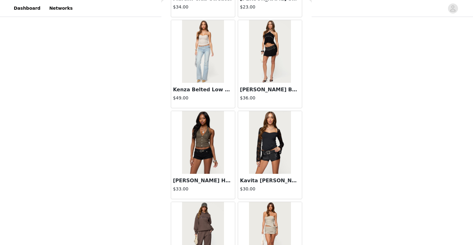
scroll to position [18874, 0]
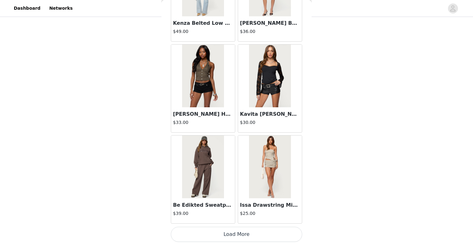
click at [242, 231] on button "Load More" at bounding box center [237, 233] width 132 height 15
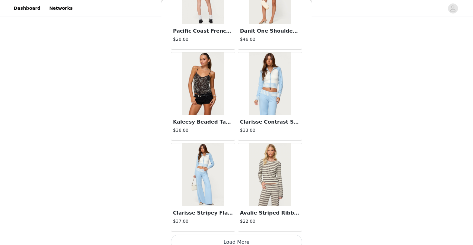
scroll to position [19782, 0]
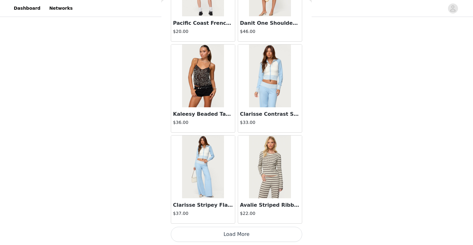
click at [243, 232] on button "Load More" at bounding box center [237, 233] width 132 height 15
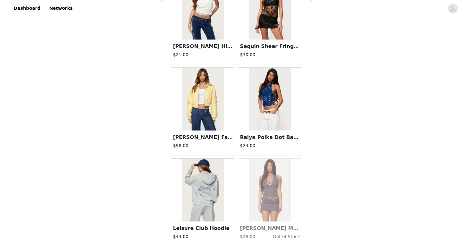
scroll to position [20494, 0]
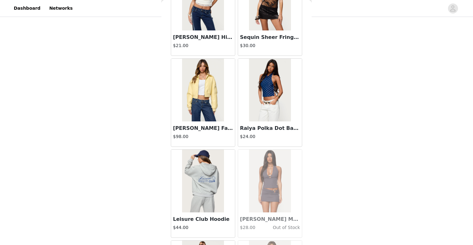
click at [271, 97] on img at bounding box center [270, 90] width 42 height 63
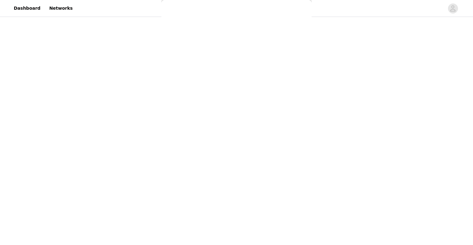
scroll to position [60, 0]
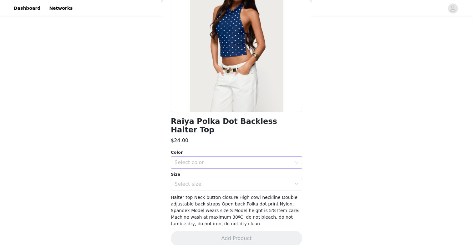
click at [238, 159] on div "Select color" at bounding box center [233, 162] width 117 height 6
click at [231, 171] on li "NAVY" at bounding box center [237, 168] width 132 height 10
click at [231, 178] on div "Select size" at bounding box center [235, 184] width 120 height 12
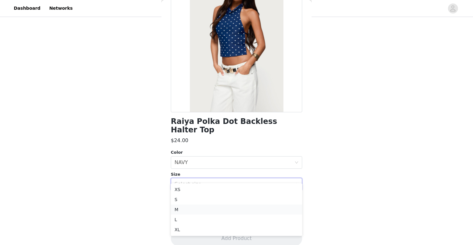
click at [228, 212] on li "M" at bounding box center [237, 209] width 132 height 10
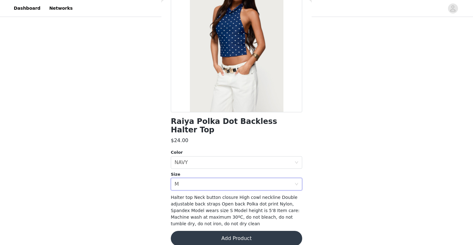
click at [227, 230] on button "Add Product" at bounding box center [237, 237] width 132 height 15
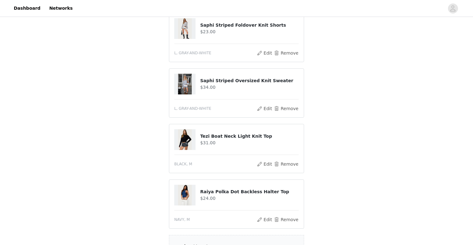
scroll to position [207, 0]
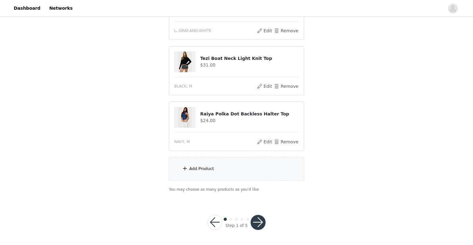
click at [244, 172] on div "Add Product" at bounding box center [236, 168] width 135 height 23
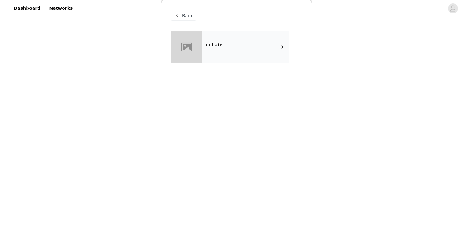
click at [265, 44] on div "collabs" at bounding box center [245, 46] width 87 height 31
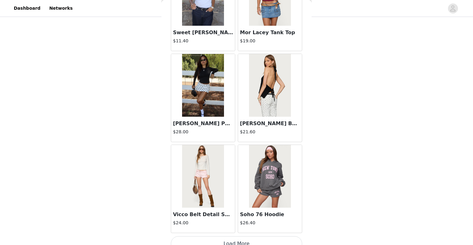
scroll to position [714, 0]
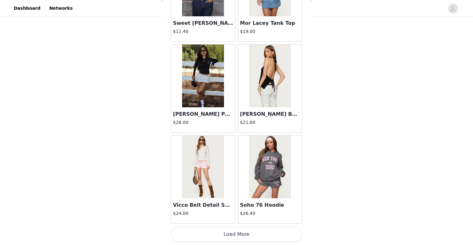
click at [234, 235] on button "Load More" at bounding box center [237, 233] width 132 height 15
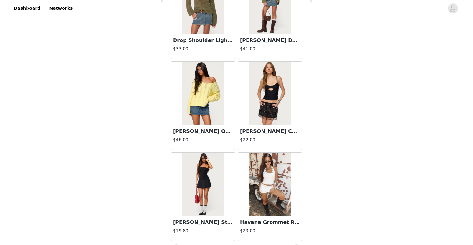
scroll to position [1622, 0]
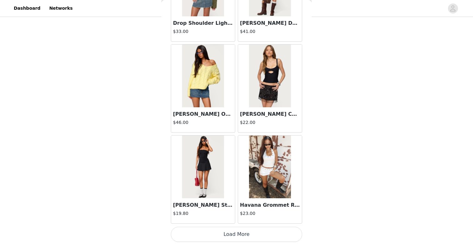
click at [245, 240] on button "Load More" at bounding box center [237, 233] width 132 height 15
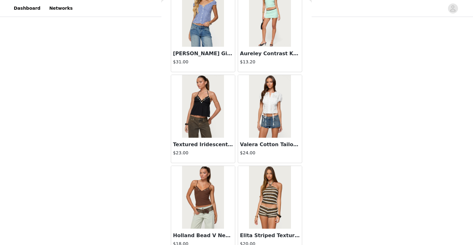
scroll to position [2530, 0]
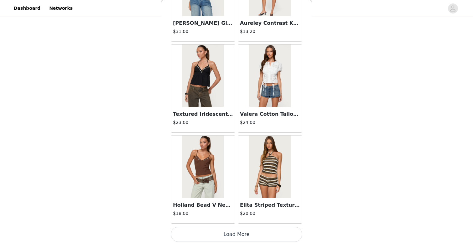
click at [244, 238] on button "Load More" at bounding box center [237, 233] width 132 height 15
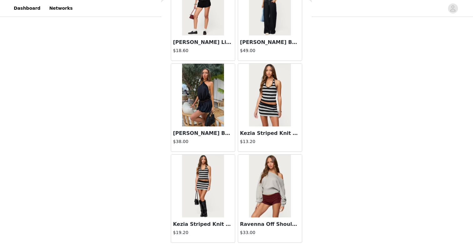
scroll to position [3237, 0]
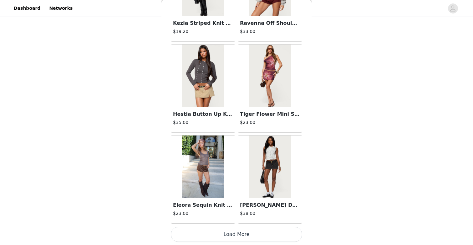
click at [247, 228] on button "Load More" at bounding box center [237, 233] width 132 height 15
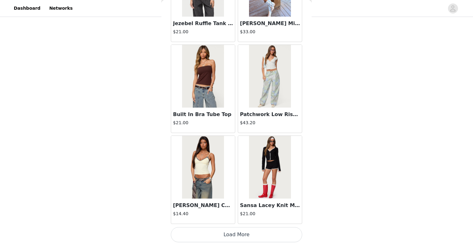
scroll to position [4346, 0]
click at [245, 230] on button "Load More" at bounding box center [237, 233] width 132 height 15
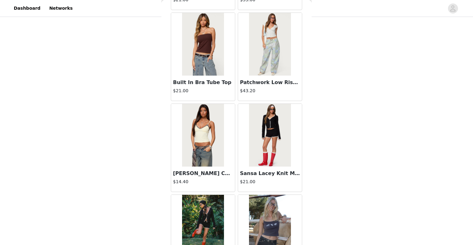
scroll to position [4379, 0]
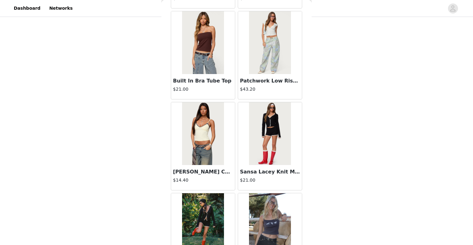
click at [205, 154] on img at bounding box center [203, 133] width 42 height 63
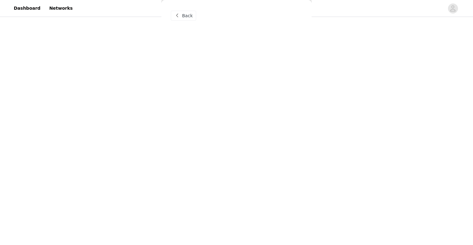
scroll to position [0, 0]
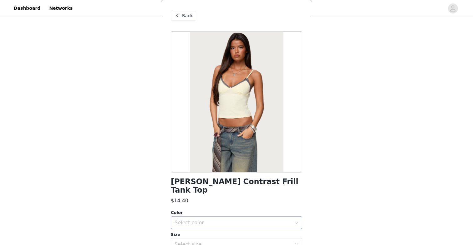
click at [206, 219] on div "Select color" at bounding box center [233, 222] width 117 height 6
click at [205, 228] on li "YELLOW" at bounding box center [237, 228] width 132 height 10
click at [205, 241] on div "Select size" at bounding box center [233, 244] width 117 height 6
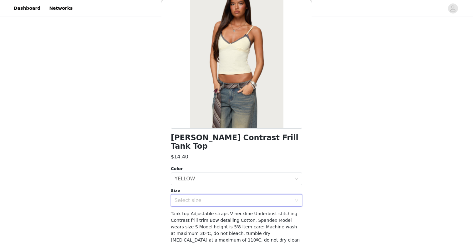
scroll to position [46, 0]
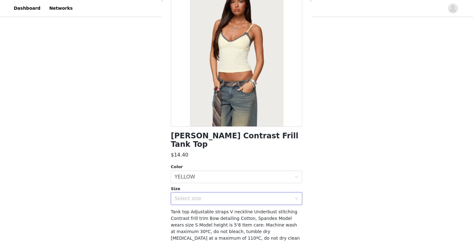
click at [207, 195] on div "Select size" at bounding box center [233, 198] width 117 height 6
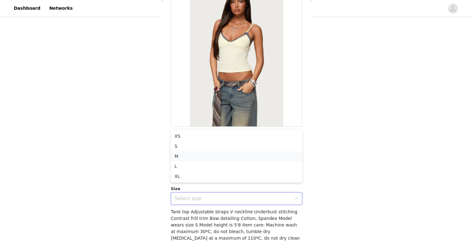
click at [212, 156] on li "M" at bounding box center [237, 156] width 132 height 10
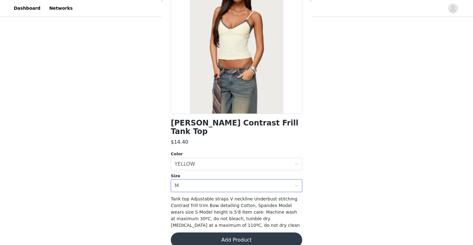
scroll to position [60, 0]
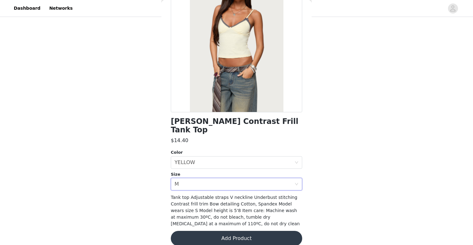
click at [216, 230] on button "Add Product" at bounding box center [237, 237] width 132 height 15
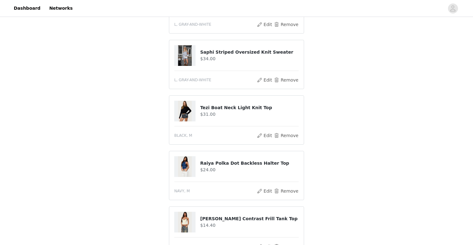
scroll to position [262, 0]
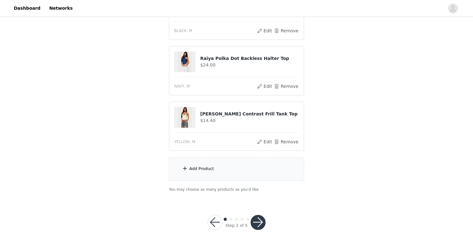
click at [260, 225] on button "button" at bounding box center [258, 221] width 15 height 15
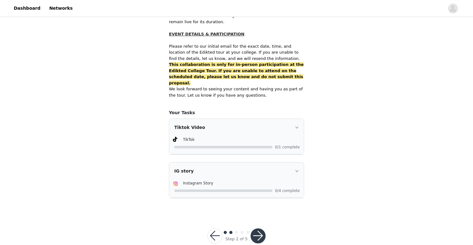
scroll to position [434, 0]
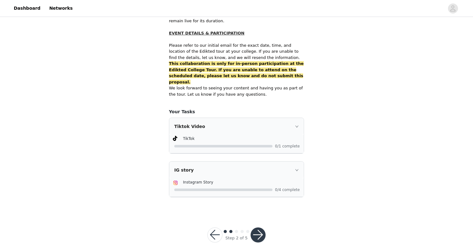
click at [259, 227] on button "button" at bounding box center [258, 234] width 15 height 15
